Goal: Information Seeking & Learning: Learn about a topic

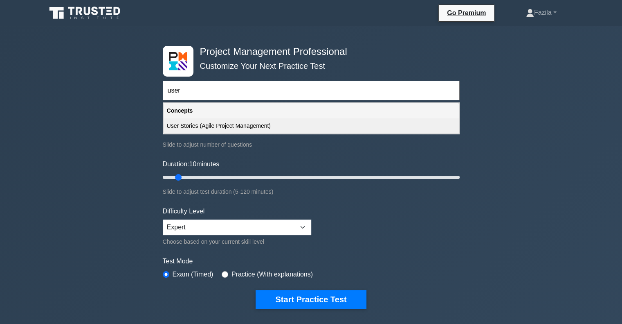
click at [264, 121] on div "User Stories (Agile Project Management)" at bounding box center [311, 125] width 295 height 15
type input "User Stories (Agile Project Management)"
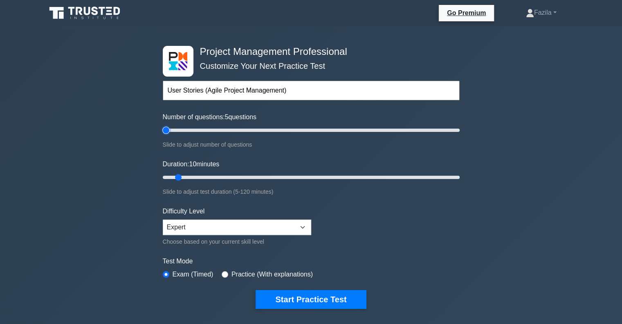
type input "5"
click at [169, 131] on input "Number of questions: 5 questions" at bounding box center [311, 130] width 297 height 10
click at [176, 184] on div "Duration: 10 minutes Slide to adjust test duration (5-120 minutes)" at bounding box center [311, 177] width 297 height 37
click at [173, 176] on input "Duration: 10 minutes" at bounding box center [311, 177] width 297 height 10
type input "5"
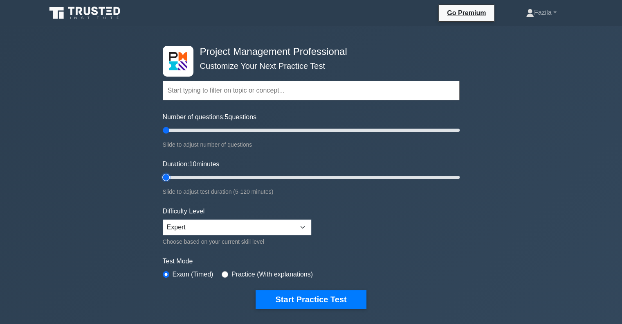
click at [166, 173] on input "Duration: 10 minutes" at bounding box center [311, 177] width 297 height 10
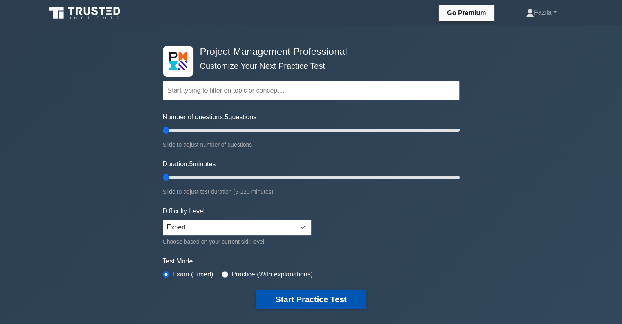
click at [288, 290] on button "Start Practice Test" at bounding box center [311, 299] width 110 height 19
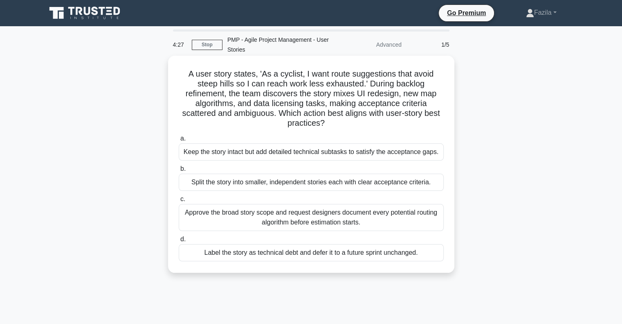
click at [310, 182] on div "Split the story into smaller, independent stories each with clear acceptance cr…" at bounding box center [311, 181] width 265 height 17
click at [179, 171] on input "b. Split the story into smaller, independent stories each with clear acceptance…" at bounding box center [179, 168] width 0 height 5
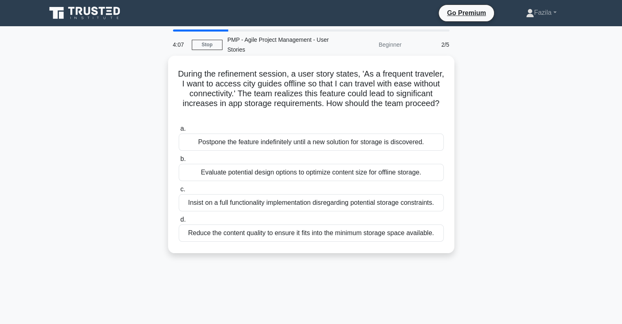
click at [311, 174] on div "Evaluate potential design options to optimize content size for offline storage." at bounding box center [311, 172] width 265 height 17
click at [179, 162] on input "b. Evaluate potential design options to optimize content size for offline stora…" at bounding box center [179, 158] width 0 height 5
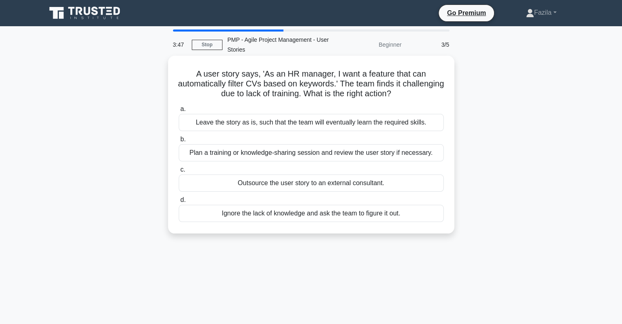
click at [312, 155] on div "Plan a training or knowledge-sharing session and review the user story if neces…" at bounding box center [311, 152] width 265 height 17
click at [179, 142] on input "b. Plan a training or knowledge-sharing session and review the user story if ne…" at bounding box center [179, 139] width 0 height 5
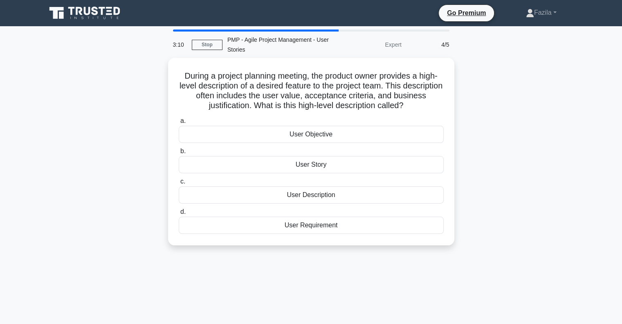
click at [312, 156] on div "User Story" at bounding box center [311, 164] width 265 height 17
click at [179, 154] on input "b. User Story" at bounding box center [179, 151] width 0 height 5
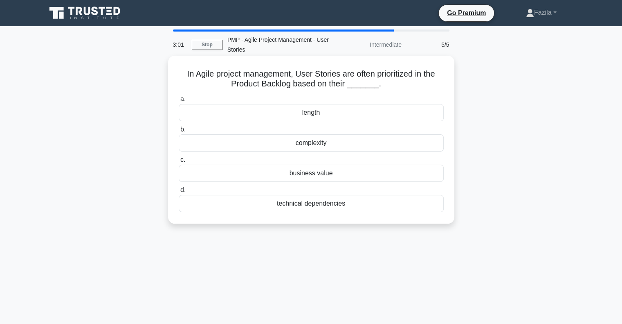
click at [341, 168] on div "business value" at bounding box center [311, 172] width 265 height 17
click at [179, 162] on input "c. business value" at bounding box center [179, 159] width 0 height 5
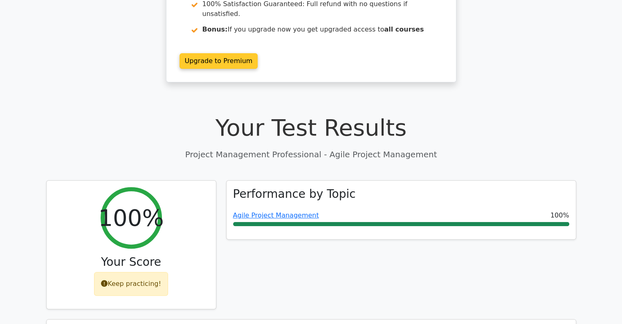
scroll to position [123, 0]
